Goal: Find contact information: Find contact information

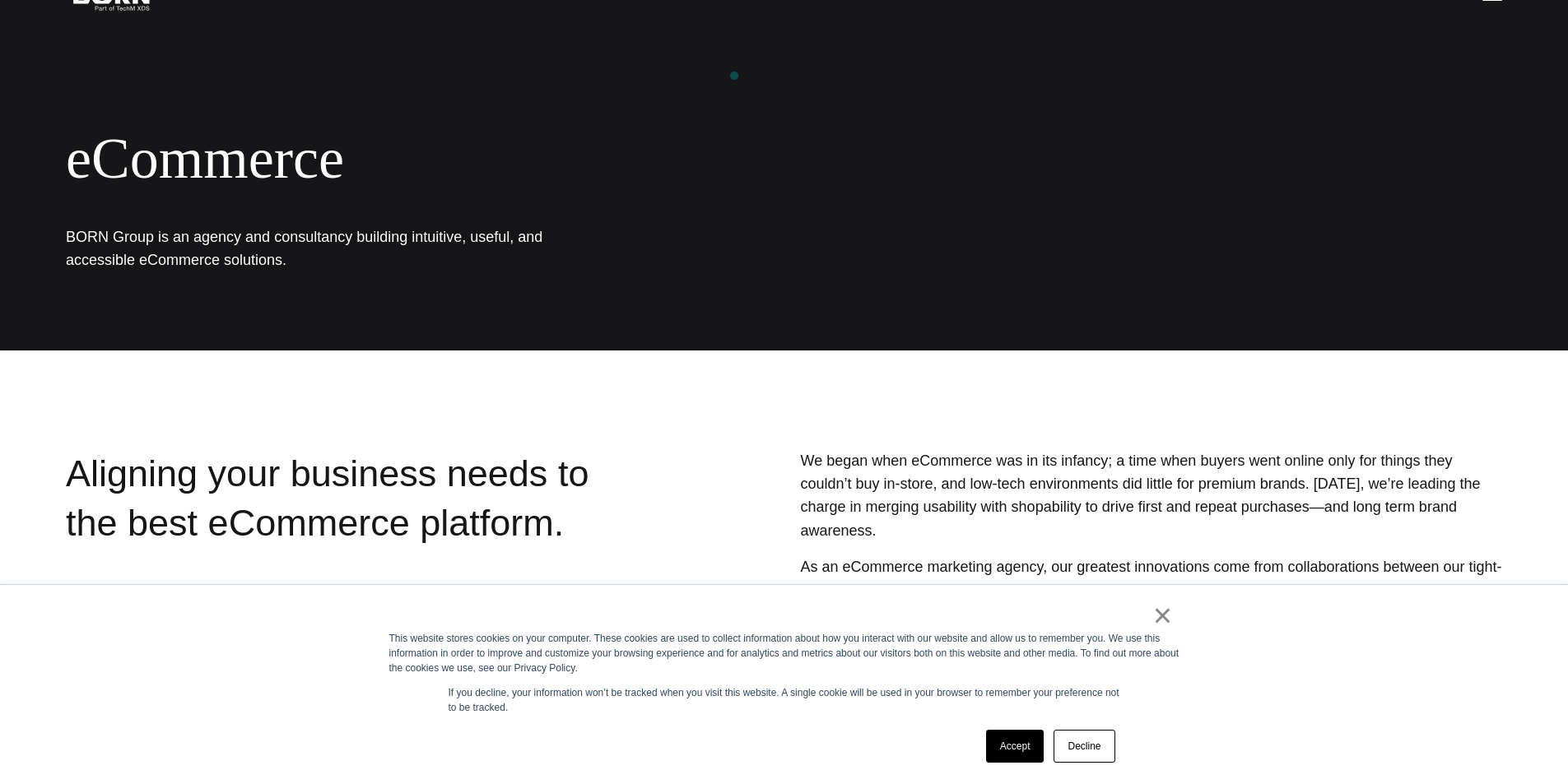
scroll to position [329, 0]
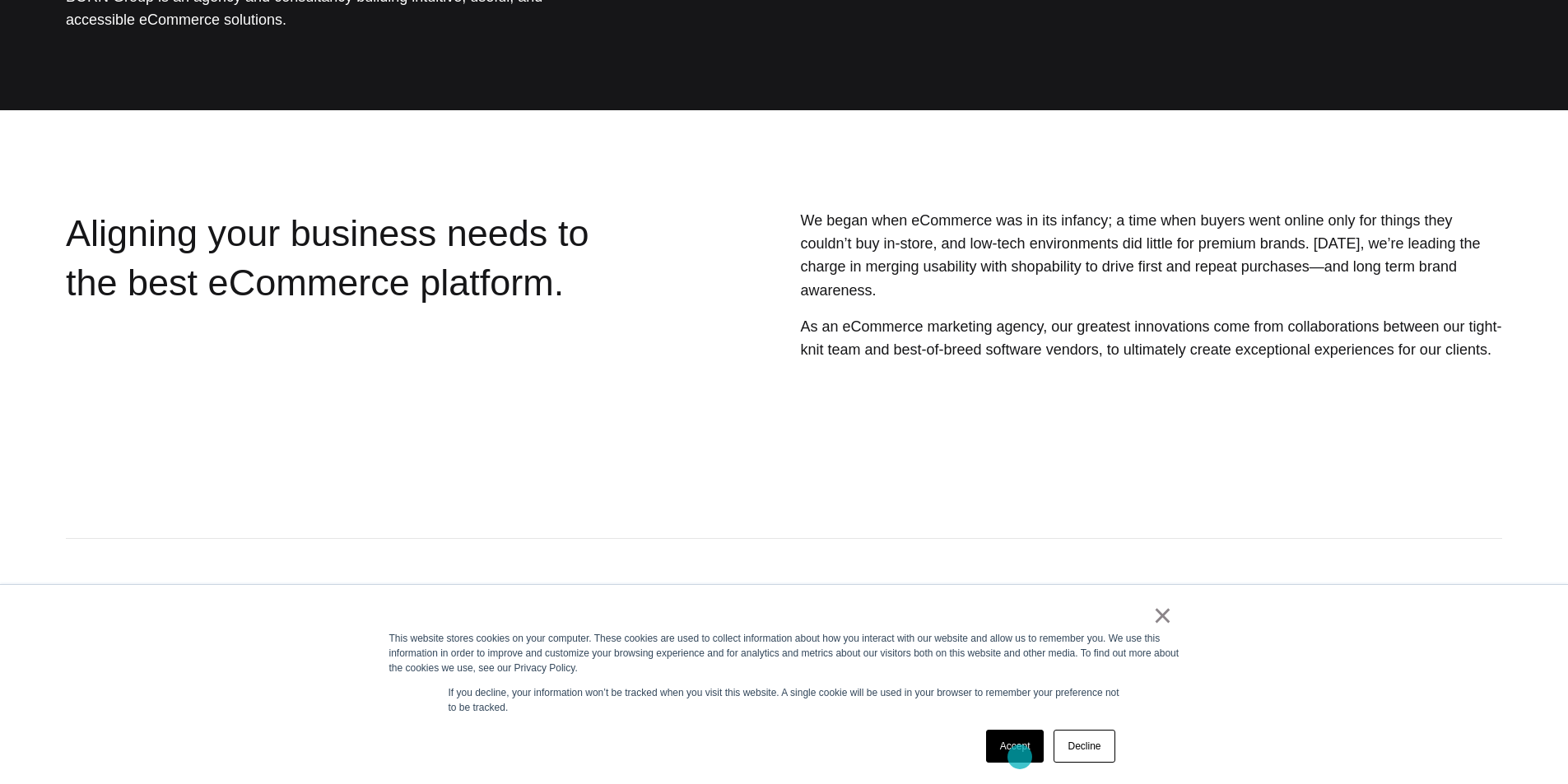
click at [1016, 755] on link "Accept" at bounding box center [1015, 746] width 59 height 33
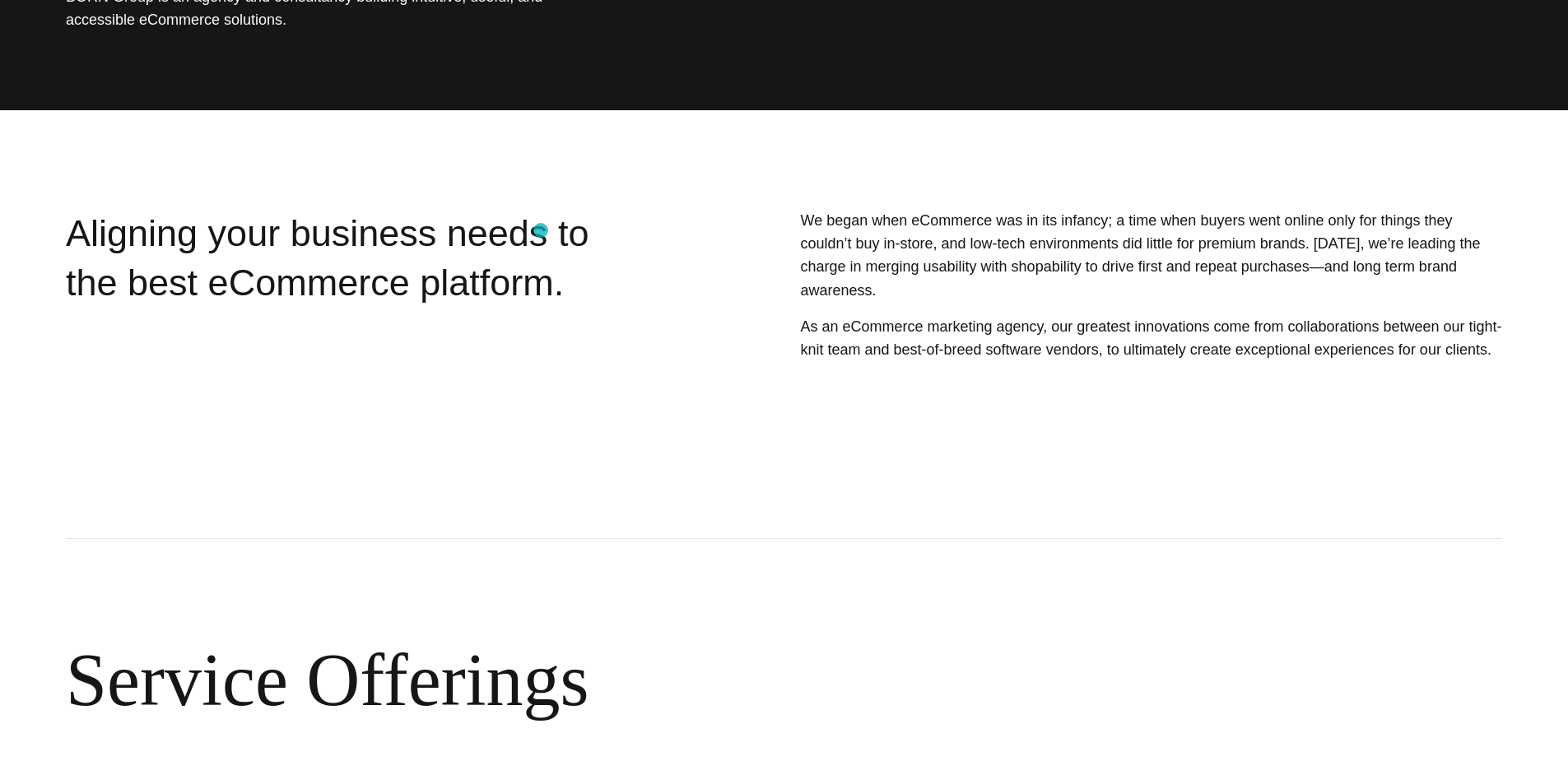
scroll to position [0, 0]
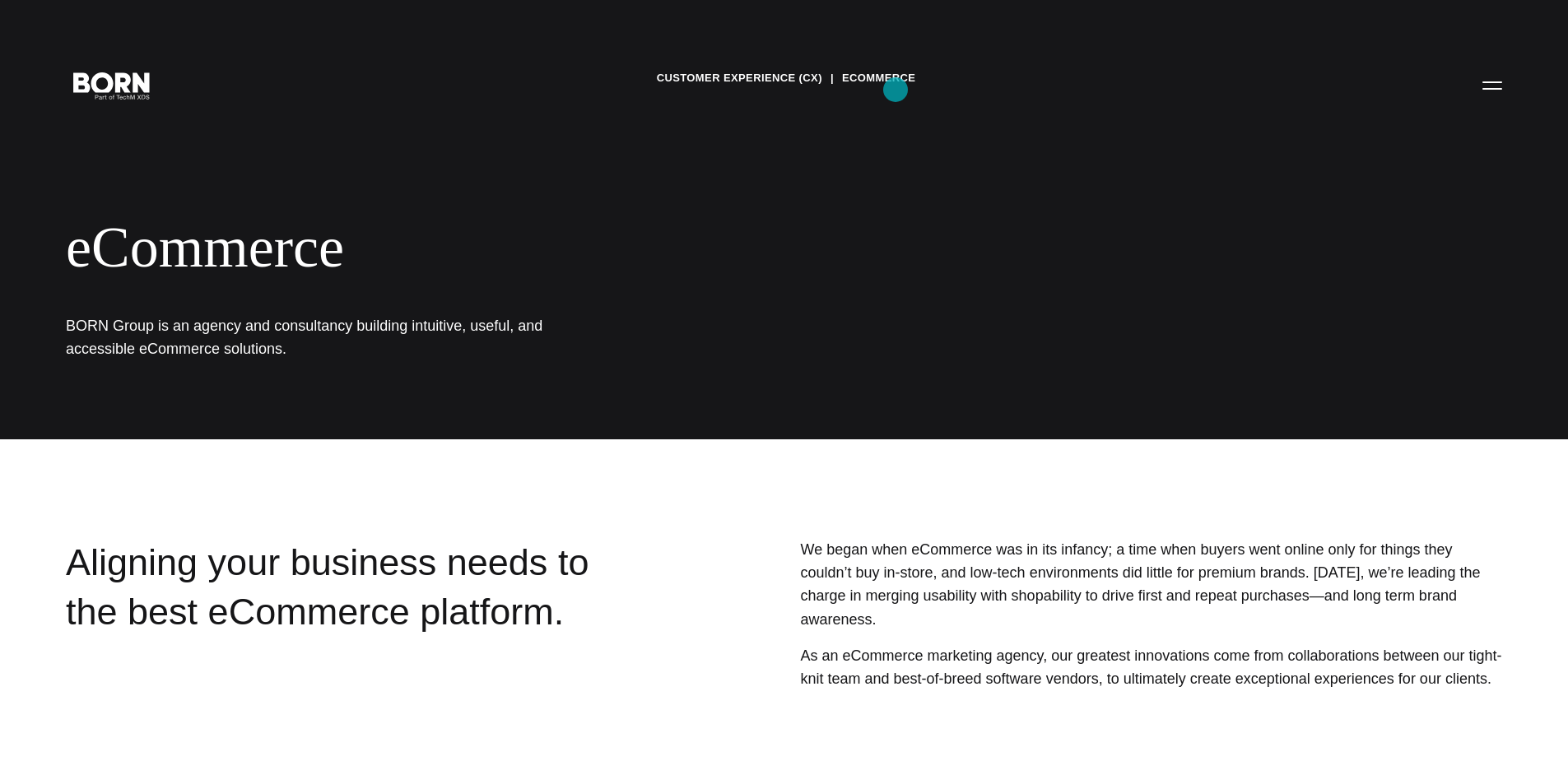
click at [894, 89] on link "eCommerce" at bounding box center [879, 78] width 73 height 25
click at [1495, 78] on button "Primary Menu" at bounding box center [1492, 84] width 39 height 35
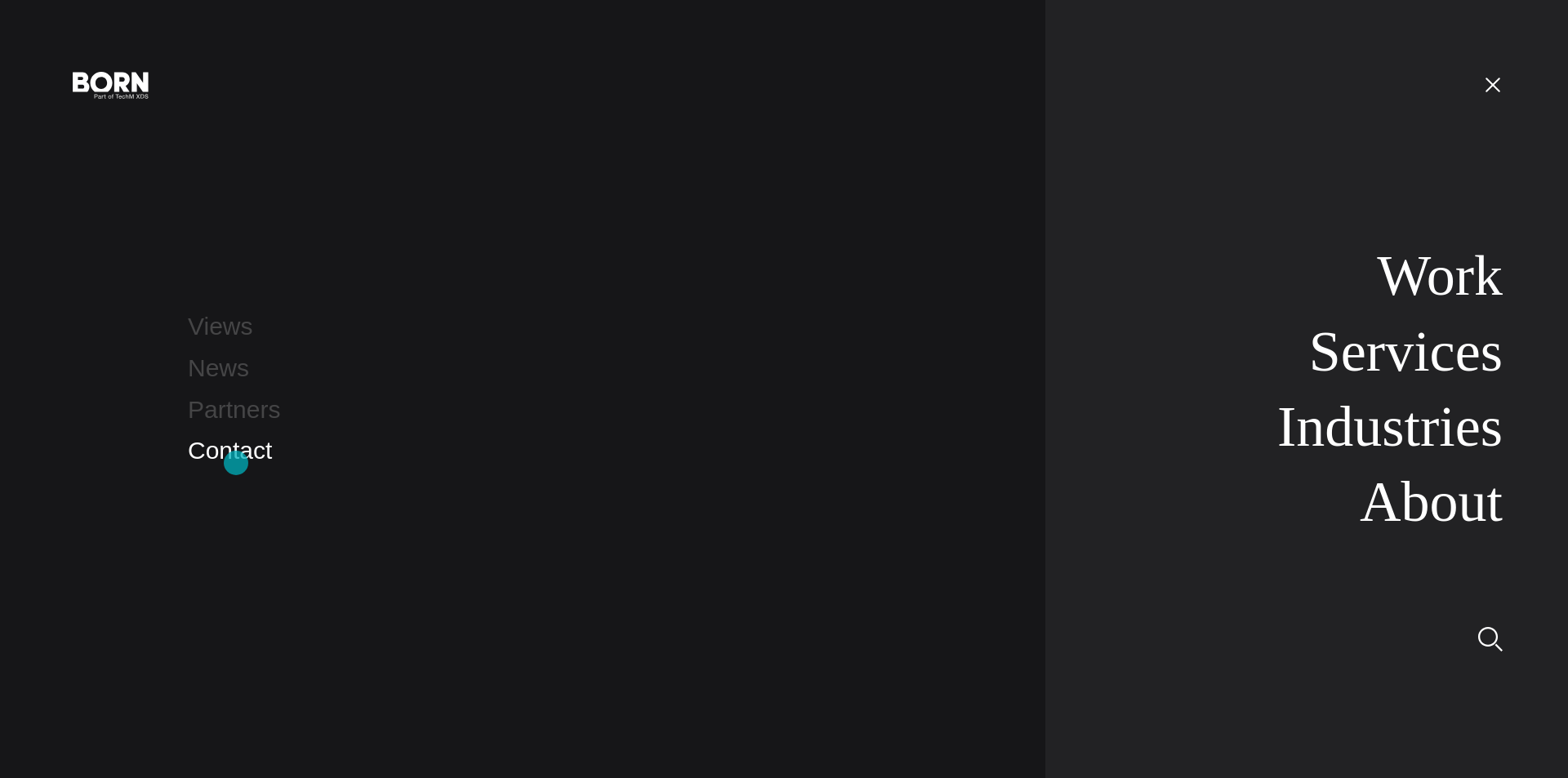
click at [236, 463] on link "Contact" at bounding box center [229, 450] width 84 height 27
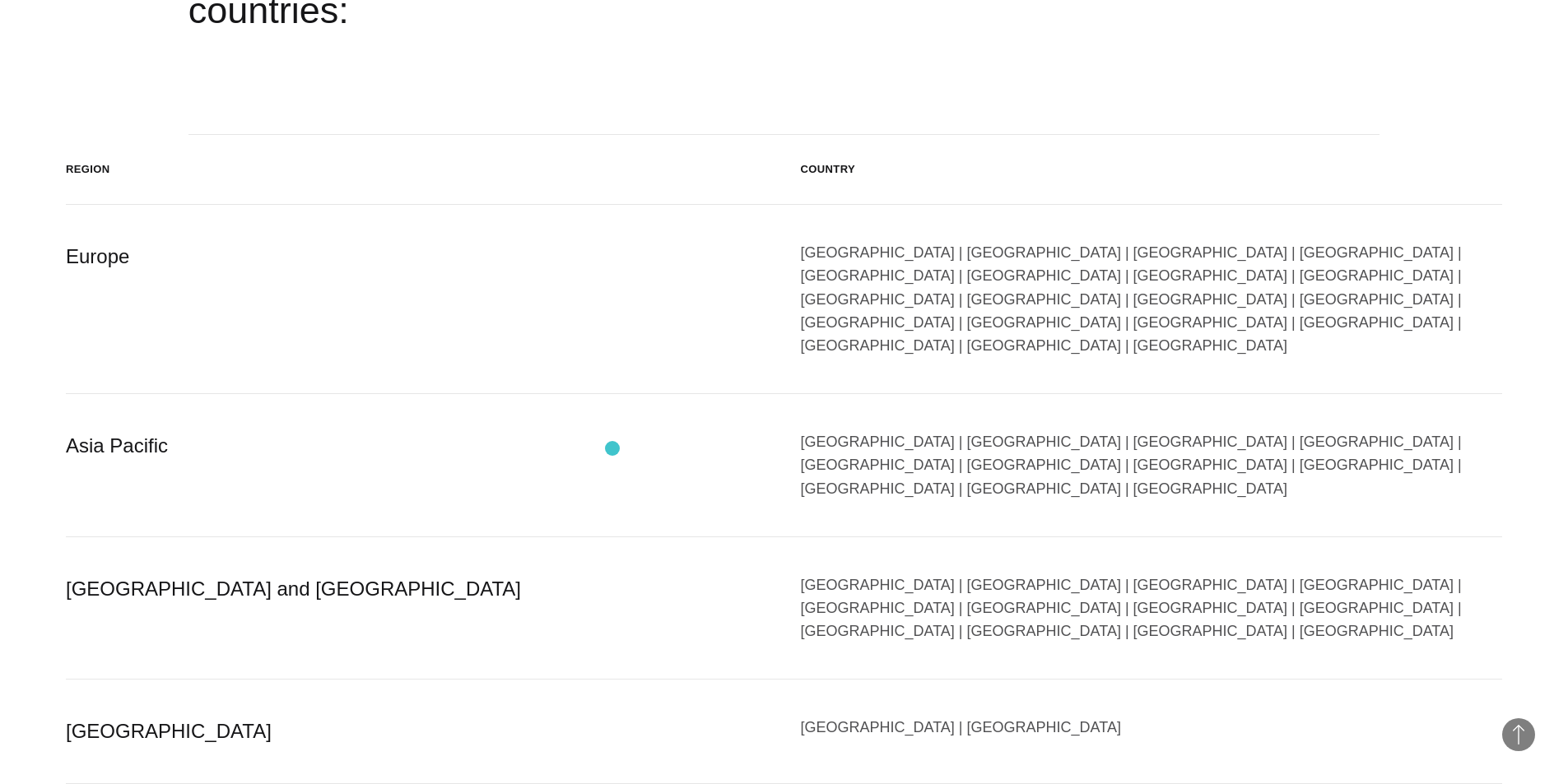
scroll to position [2962, 0]
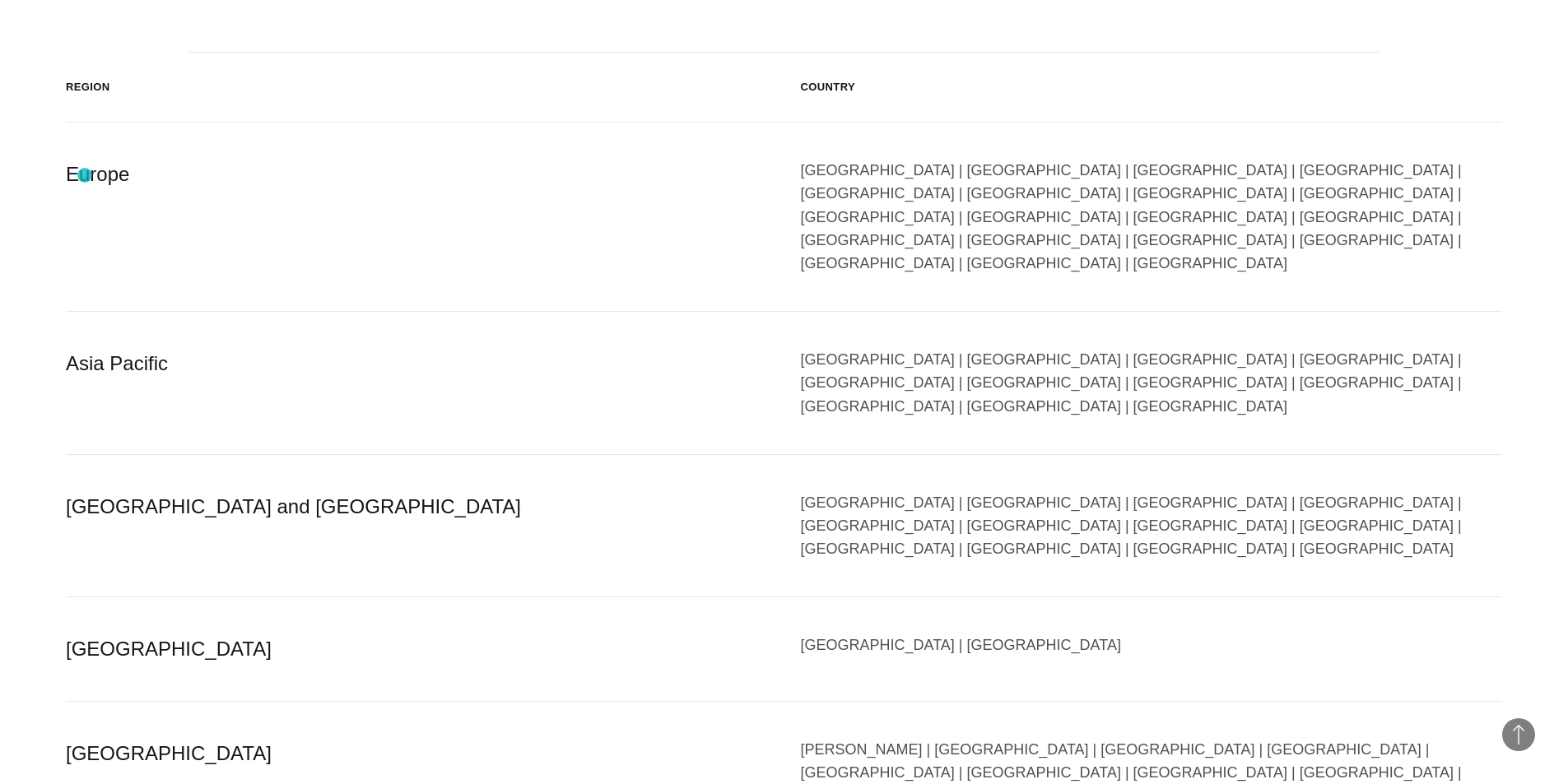
click at [84, 175] on div "Europe" at bounding box center [417, 217] width 702 height 116
click at [880, 171] on div "Austria | Belgium | Bulgaria | Czech Republic | Denmark | Finland | France | Ge…" at bounding box center [1152, 217] width 702 height 116
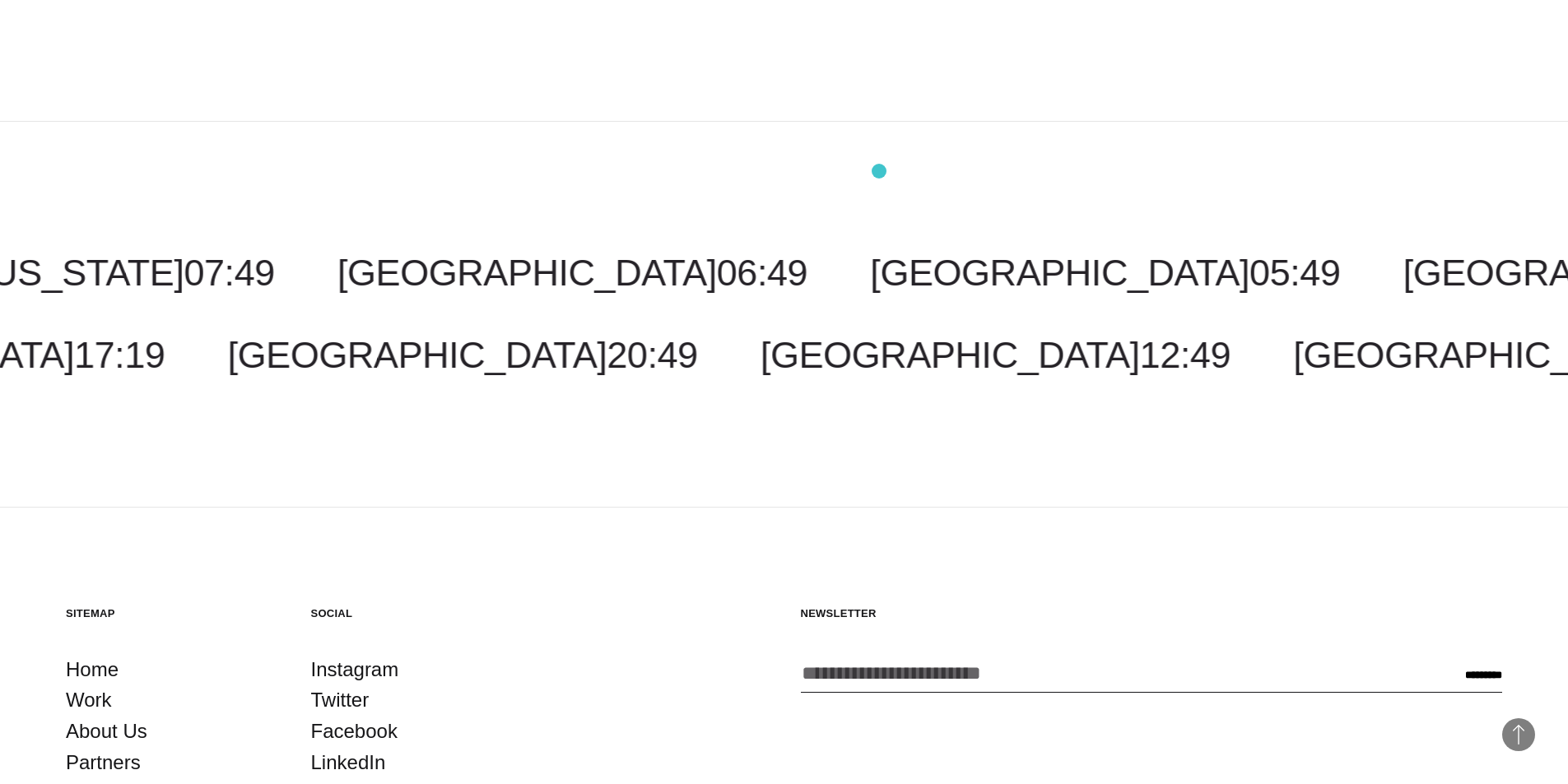
scroll to position [4124, 0]
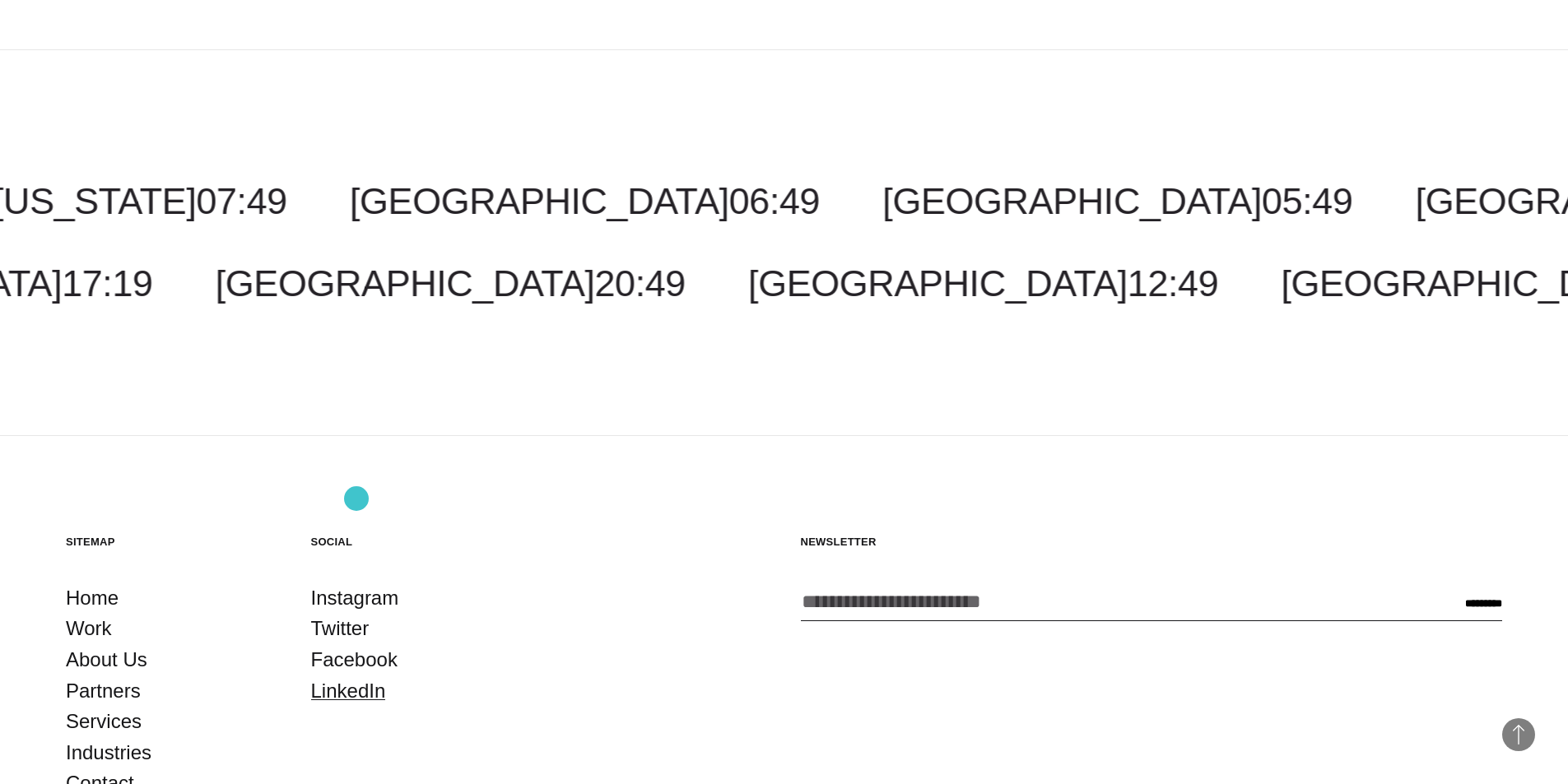
click at [356, 676] on link "LinkedIn" at bounding box center [348, 691] width 75 height 31
